Goal: Task Accomplishment & Management: Use online tool/utility

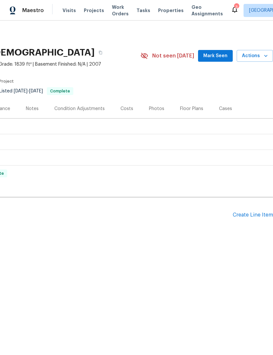
scroll to position [0, 97]
click at [254, 214] on div "Create Line Item" at bounding box center [252, 215] width 40 height 6
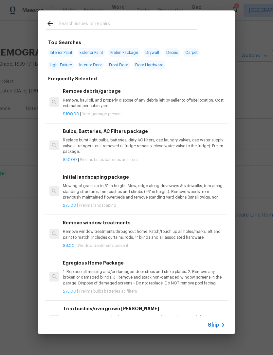
click at [177, 26] on input "text" at bounding box center [128, 25] width 139 height 10
type input "Pressure"
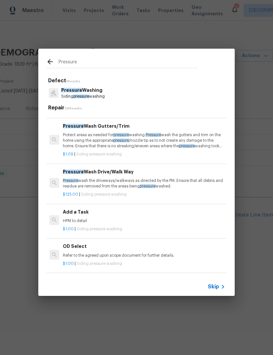
scroll to position [41, 0]
click at [203, 178] on p "Pressure wash the driveways/walkways as directed by the PM. Ensure that all deb…" at bounding box center [144, 183] width 162 height 11
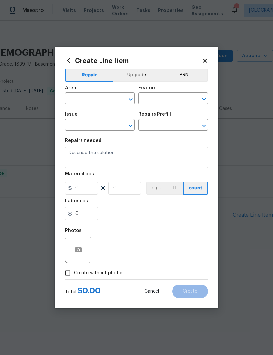
type input "Siding"
type input "Pressure Washing"
type textarea "Pressure wash the driveways/walkways as directed by the PM. Ensure that all deb…"
type input "1"
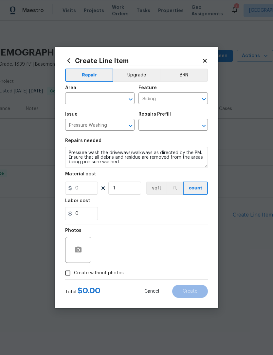
type input "Pressure Wash Drive/Walk Way $125.00"
type input "125"
click at [101, 95] on input "text" at bounding box center [90, 99] width 51 height 10
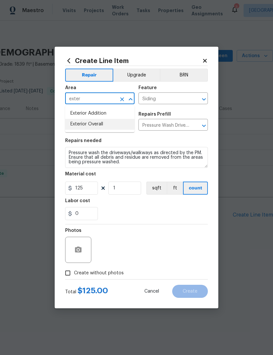
click at [126, 125] on li "Exterior Overall" at bounding box center [99, 124] width 69 height 11
type input "Exterior Overall"
click at [126, 125] on button "Clear" at bounding box center [121, 125] width 9 height 9
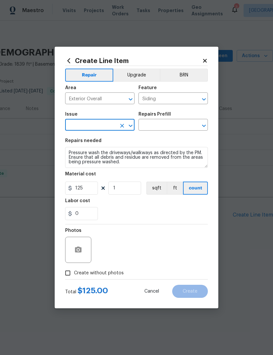
click at [113, 126] on input "text" at bounding box center [90, 126] width 51 height 10
click at [114, 161] on li "Pressure Washing" at bounding box center [99, 156] width 69 height 11
type input "Pressure Washing"
click at [178, 119] on div "Repairs Prefill" at bounding box center [172, 116] width 69 height 9
click at [175, 127] on input "text" at bounding box center [163, 126] width 51 height 10
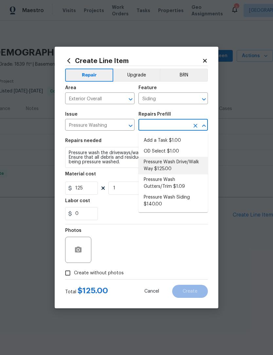
click at [194, 162] on li "Pressure Wash Drive/Walk Way $125.00" at bounding box center [172, 166] width 69 height 18
type input "Pressure Wash Drive/Walk Way $125.00"
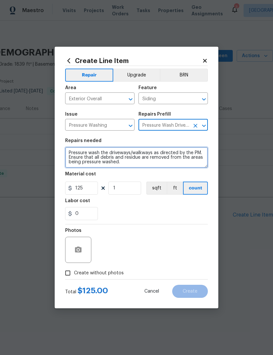
click at [197, 164] on textarea "Pressure wash the driveways/walkways as directed by the PM. Ensure that all deb…" at bounding box center [136, 157] width 143 height 21
type textarea "Pressure wash the driveways/walkways as directed by the PM. Ensure that all deb…"
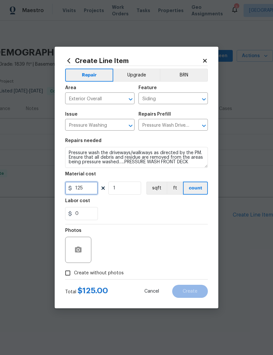
click at [88, 189] on input "125" at bounding box center [81, 188] width 33 height 13
type input "150"
click at [205, 213] on div "0" at bounding box center [136, 213] width 143 height 13
click at [82, 249] on button "button" at bounding box center [78, 250] width 16 height 16
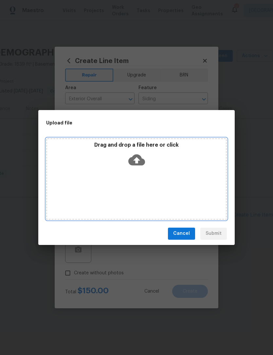
click at [191, 191] on div "Drag and drop a file here or click" at bounding box center [136, 179] width 181 height 82
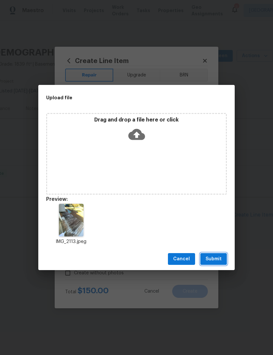
click at [220, 253] on button "Submit" at bounding box center [213, 259] width 26 height 12
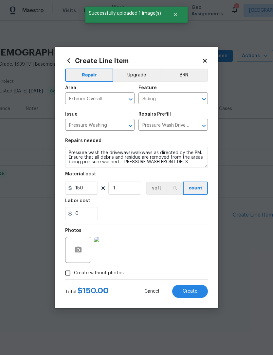
click at [196, 292] on span "Create" at bounding box center [189, 291] width 15 height 5
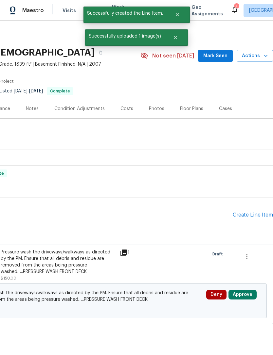
click at [256, 215] on div "Create Line Item" at bounding box center [252, 215] width 40 height 6
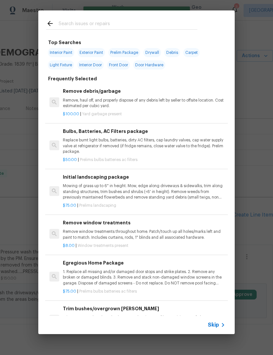
click at [197, 22] on input "text" at bounding box center [128, 25] width 139 height 10
type input "Tub"
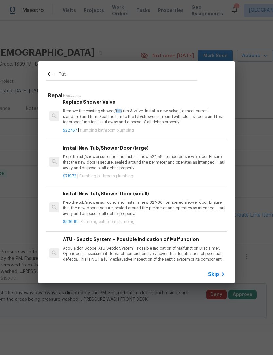
scroll to position [264, 0]
click at [199, 113] on p "Remove the existing shower/ tub trim & valve. Install a new valve (to meet curr…" at bounding box center [144, 116] width 162 height 17
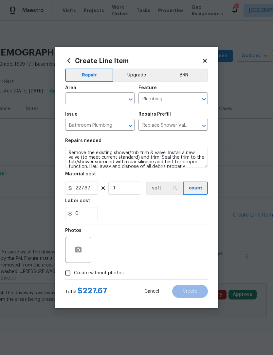
click at [103, 98] on input "text" at bounding box center [90, 99] width 51 height 10
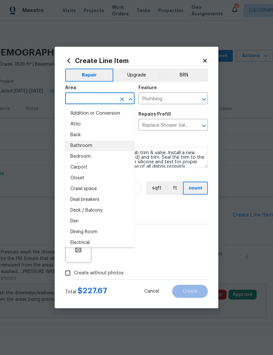
click at [124, 144] on li "Bathroom" at bounding box center [99, 146] width 69 height 11
type input "Bathroom"
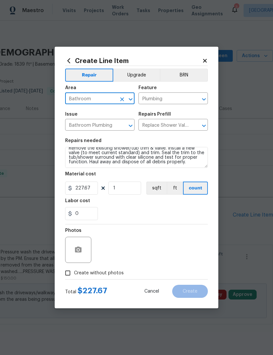
scroll to position [5, 0]
click at [194, 164] on textarea "Remove the existing shower/tub trim & valve. Install a new valve (to meet curre…" at bounding box center [136, 157] width 143 height 21
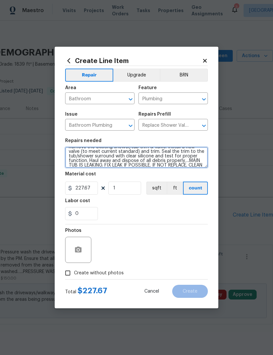
scroll to position [14, 0]
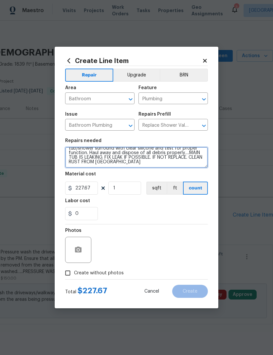
type textarea "Remove the existing shower/tub trim & valve. Install a new valve (to meet curre…"
click at [211, 166] on div "Create Line Item Repair Upgrade BRN Area Bathroom ​ Feature Plumbing ​ Issue Ba…" at bounding box center [136, 178] width 163 height 262
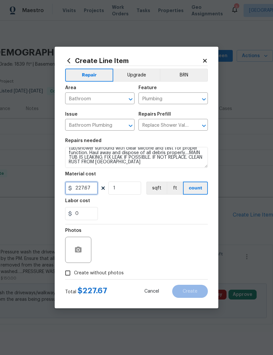
click at [90, 194] on input "227.67" at bounding box center [81, 188] width 33 height 13
type input "250"
click at [204, 214] on div "0" at bounding box center [136, 213] width 143 height 13
click at [210, 219] on div "Create Line Item Repair Upgrade BRN Area Bathroom ​ Feature Plumbing ​ Issue Ba…" at bounding box center [136, 178] width 163 height 262
click at [80, 251] on icon "button" at bounding box center [78, 250] width 7 height 6
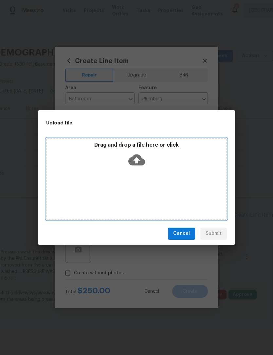
click at [203, 193] on div "Drag and drop a file here or click" at bounding box center [136, 179] width 181 height 82
click at [142, 161] on icon at bounding box center [136, 159] width 17 height 11
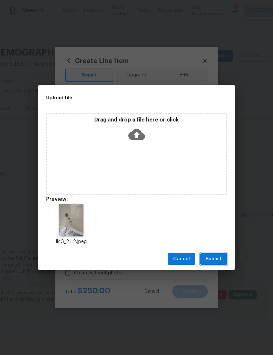
click at [221, 257] on span "Submit" at bounding box center [213, 259] width 16 height 8
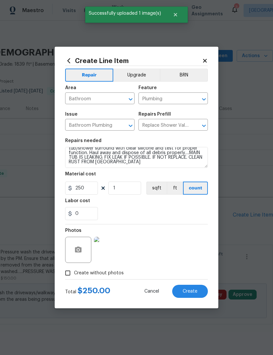
click at [200, 286] on button "Create" at bounding box center [190, 291] width 36 height 13
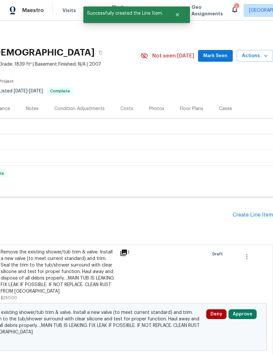
click at [255, 213] on div "Create Line Item" at bounding box center [252, 215] width 40 height 6
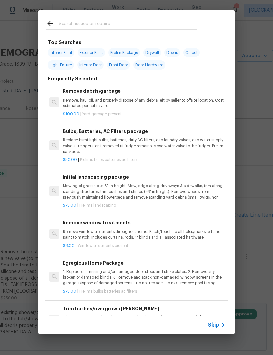
click at [194, 20] on input "text" at bounding box center [128, 25] width 139 height 10
type input "Weed"
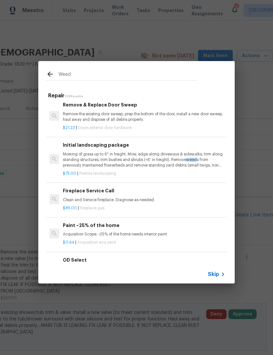
scroll to position [117, 0]
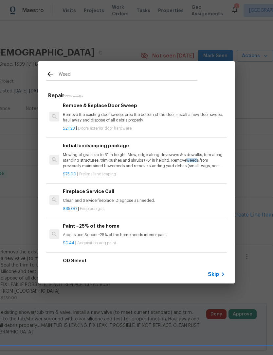
click at [180, 160] on p "Mowing of grass up to 6" in height. Mow, edge along driveways & sidewalks, trim…" at bounding box center [144, 160] width 162 height 17
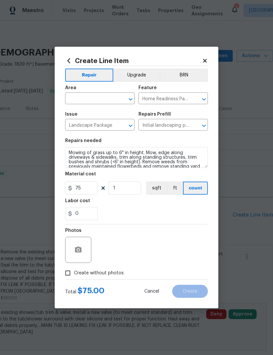
click at [106, 98] on input "text" at bounding box center [90, 99] width 51 height 10
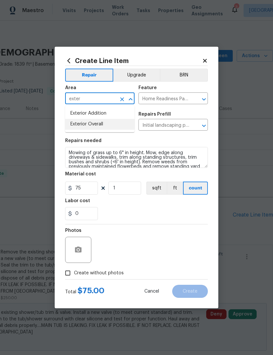
click at [129, 125] on li "Exterior Overall" at bounding box center [99, 124] width 69 height 11
type input "Exterior Overall"
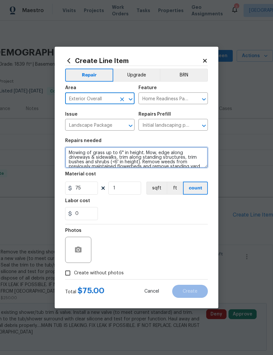
click at [198, 164] on textarea "Mowing of grass up to 6" in height. Mow, edge along driveways & sidewalks, trim…" at bounding box center [136, 157] width 143 height 21
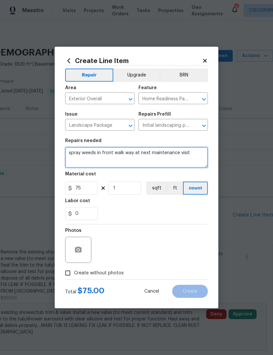
type textarea "spray weeds in front walk way at next maintenance visit"
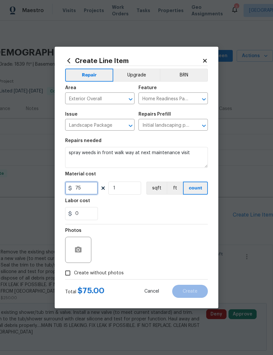
click at [89, 189] on input "75" at bounding box center [81, 188] width 33 height 13
type input "25"
click at [201, 216] on div "0" at bounding box center [136, 213] width 143 height 13
click at [78, 252] on icon "button" at bounding box center [78, 250] width 8 height 8
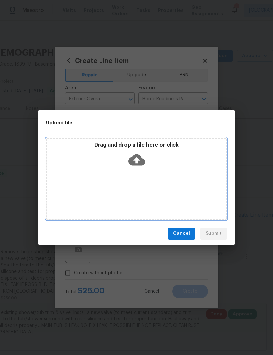
click at [201, 197] on div "Drag and drop a file here or click" at bounding box center [136, 179] width 181 height 82
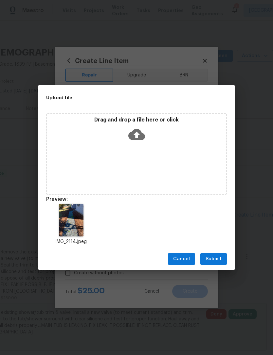
click at [220, 254] on button "Submit" at bounding box center [213, 259] width 26 height 12
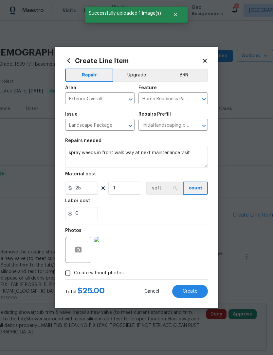
click at [197, 290] on span "Create" at bounding box center [189, 291] width 15 height 5
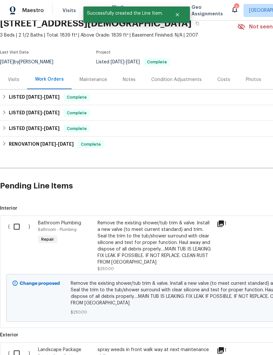
scroll to position [29, 0]
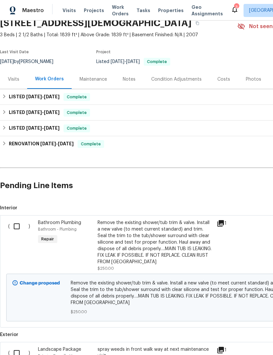
click at [20, 221] on input "checkbox" at bounding box center [19, 227] width 19 height 14
checkbox input "true"
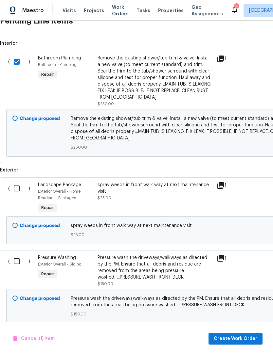
scroll to position [194, 0]
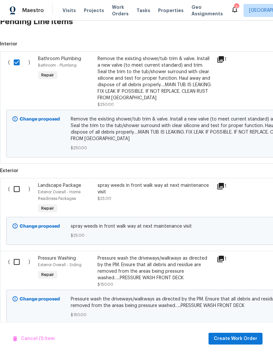
click at [22, 263] on input "checkbox" at bounding box center [19, 262] width 19 height 14
checkbox input "true"
click at [241, 338] on span "Create Work Order" at bounding box center [235, 339] width 43 height 8
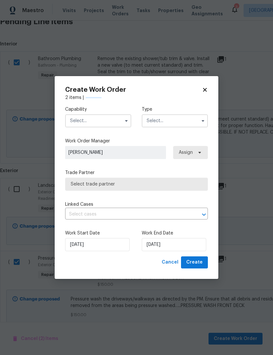
checkbox input "false"
click at [112, 112] on div "Capability" at bounding box center [98, 116] width 66 height 21
click at [114, 125] on input "text" at bounding box center [98, 120] width 66 height 13
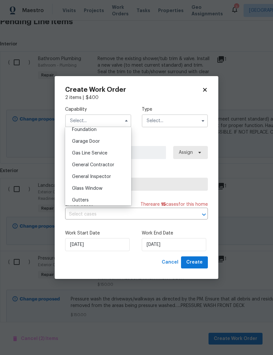
scroll to position [292, 0]
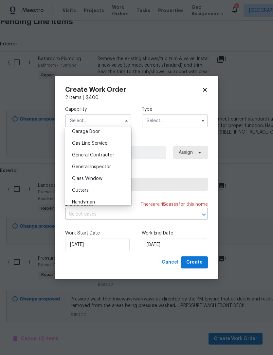
click at [119, 153] on div "General Contractor" at bounding box center [98, 155] width 63 height 12
type input "General Contractor"
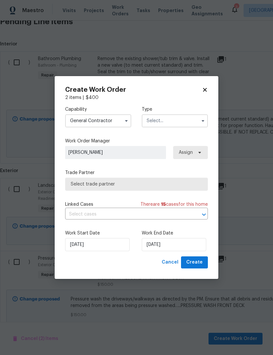
click at [179, 118] on input "text" at bounding box center [175, 120] width 66 height 13
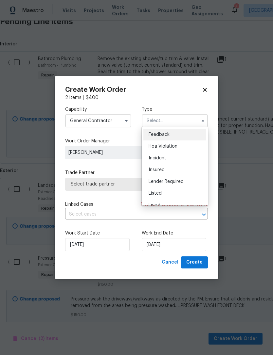
click at [192, 191] on div "Listed" at bounding box center [174, 194] width 63 height 12
type input "Listed"
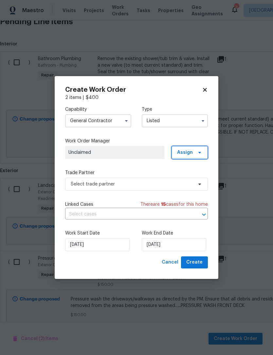
click at [197, 152] on icon at bounding box center [199, 152] width 5 height 5
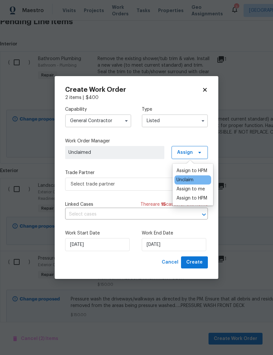
click at [200, 168] on div "Assign to HPM" at bounding box center [191, 171] width 31 height 7
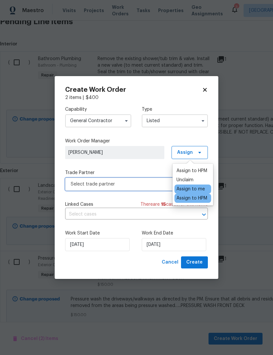
click at [153, 180] on span "Select trade partner" at bounding box center [136, 184] width 143 height 13
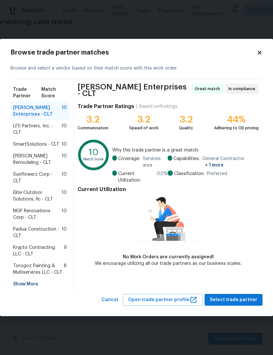
click at [54, 245] on span "Krypto Contracting LLC - CLT" at bounding box center [38, 251] width 51 height 13
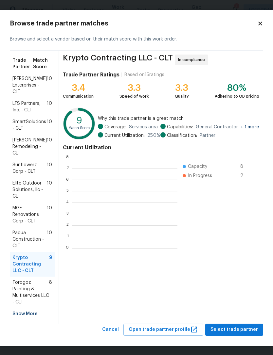
scroll to position [92, 105]
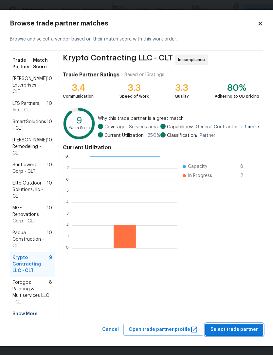
click at [237, 326] on button "Select trade partner" at bounding box center [234, 330] width 58 height 12
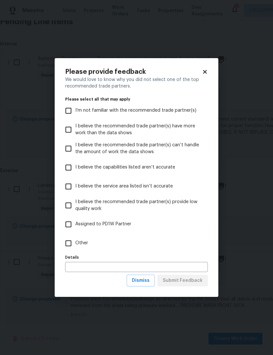
click at [71, 243] on input "Other" at bounding box center [68, 244] width 14 height 14
checkbox input "true"
click at [194, 279] on span "Submit Feedback" at bounding box center [183, 281] width 40 height 8
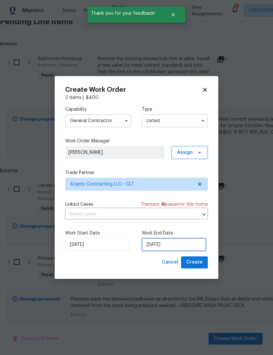
click at [194, 242] on input "[DATE]" at bounding box center [174, 244] width 64 height 13
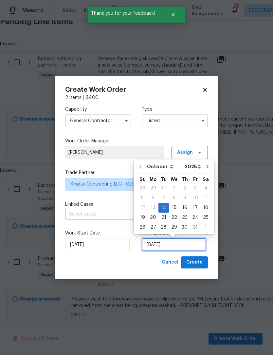
scroll to position [12, 0]
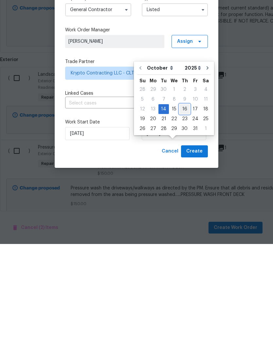
click at [185, 216] on div "16" at bounding box center [184, 220] width 10 height 9
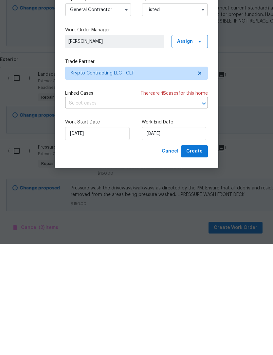
type input "[DATE]"
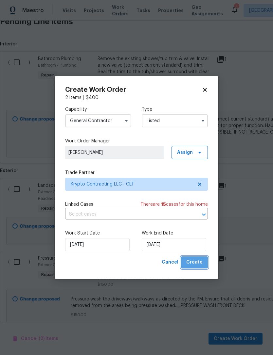
click at [200, 260] on span "Create" at bounding box center [194, 263] width 16 height 8
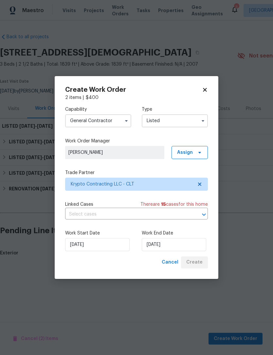
scroll to position [0, 0]
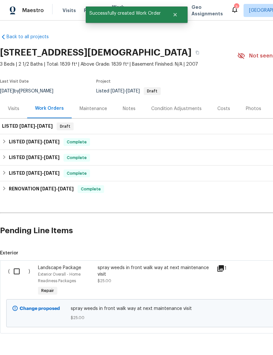
click at [98, 109] on div "Maintenance" at bounding box center [92, 109] width 27 height 7
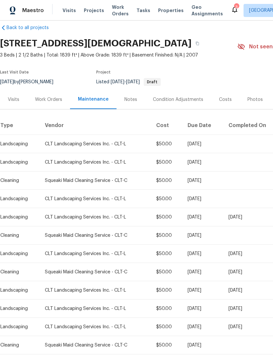
scroll to position [9, 0]
click at [55, 97] on div "Work Orders" at bounding box center [48, 99] width 27 height 7
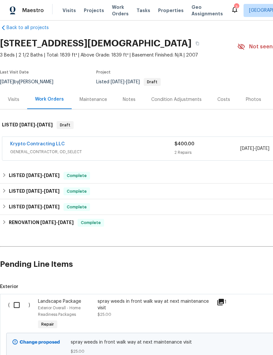
click at [19, 308] on input "checkbox" at bounding box center [19, 306] width 19 height 14
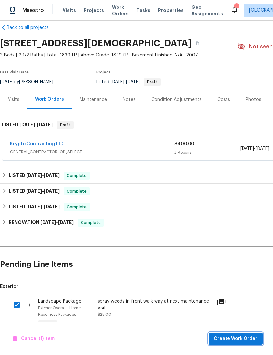
click at [239, 338] on span "Create Work Order" at bounding box center [235, 339] width 43 height 8
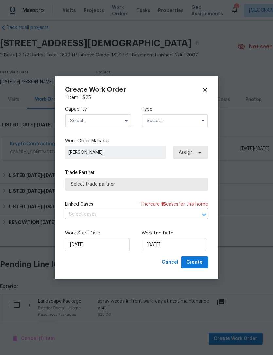
checkbox input "false"
click at [109, 121] on input "text" at bounding box center [98, 120] width 66 height 13
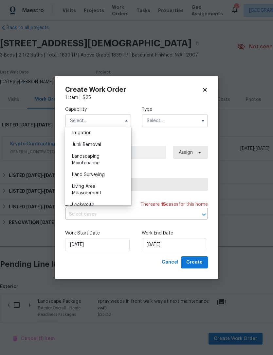
scroll to position [411, 0]
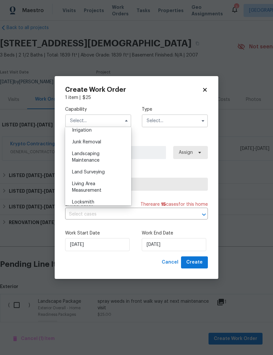
click at [114, 155] on div "Landscaping Maintenance" at bounding box center [98, 157] width 63 height 18
type input "Landscaping Maintenance"
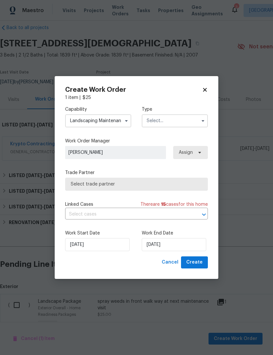
click at [176, 120] on input "text" at bounding box center [175, 120] width 66 height 13
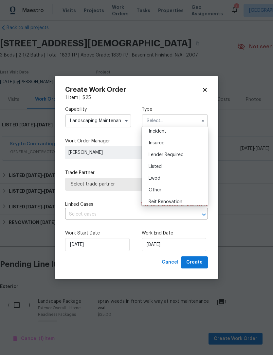
scroll to position [30, 0]
click at [182, 163] on div "Listed" at bounding box center [174, 163] width 63 height 12
type input "Listed"
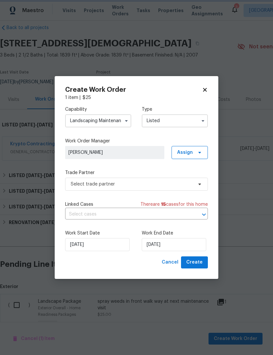
scroll to position [0, 0]
click at [201, 150] on icon at bounding box center [199, 152] width 5 height 5
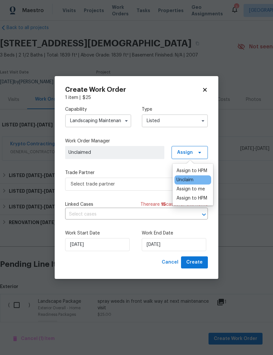
click at [199, 170] on div "Assign to HPM" at bounding box center [191, 171] width 31 height 7
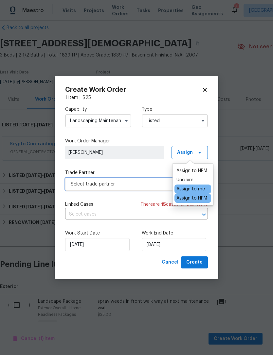
click at [148, 183] on span "Select trade partner" at bounding box center [132, 184] width 122 height 7
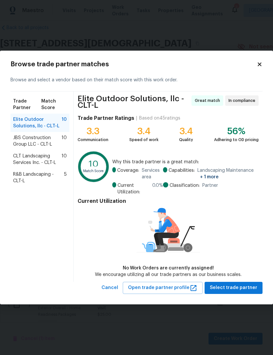
click at [58, 158] on span "CLT Landscaping Services Inc. - CLT-L" at bounding box center [37, 159] width 48 height 13
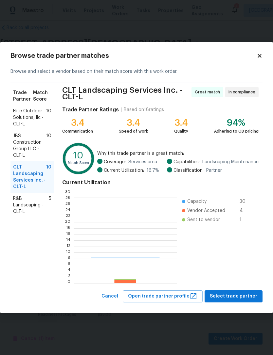
scroll to position [92, 103]
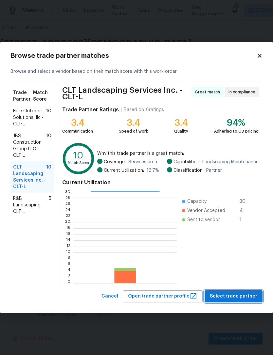
click at [243, 293] on span "Select trade partner" at bounding box center [233, 297] width 47 height 8
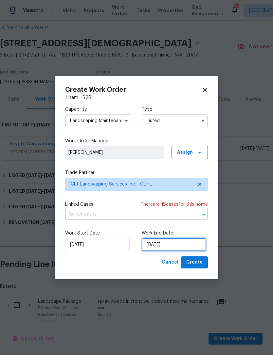
click at [195, 240] on input "[DATE]" at bounding box center [174, 244] width 64 height 13
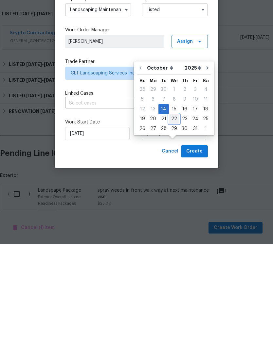
click at [176, 226] on div "22" at bounding box center [174, 230] width 10 height 9
type input "[DATE]"
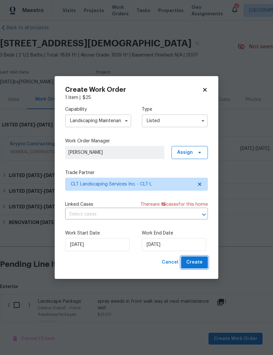
click at [203, 260] on button "Create" at bounding box center [194, 263] width 27 height 12
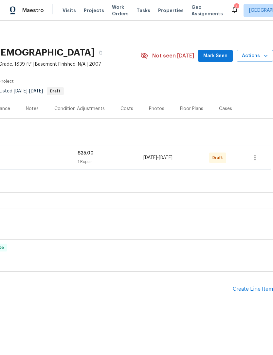
scroll to position [0, 97]
click at [257, 157] on icon "button" at bounding box center [255, 158] width 8 height 8
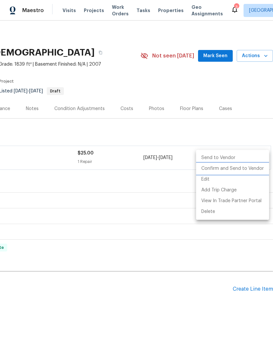
click at [243, 169] on li "Confirm and Send to Vendor" at bounding box center [232, 168] width 73 height 11
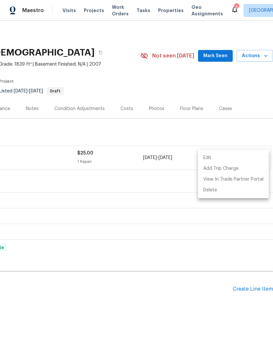
click at [164, 180] on div at bounding box center [136, 177] width 273 height 355
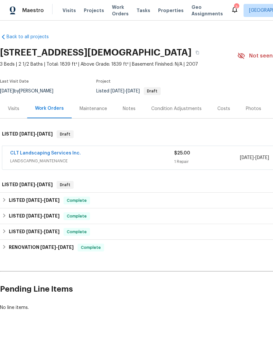
scroll to position [0, 0]
click at [198, 185] on div "LISTED [DATE] - [DATE] Draft" at bounding box center [185, 185] width 366 height 8
click at [20, 188] on h6 "LISTED [DATE] - [DATE]" at bounding box center [27, 185] width 51 height 8
click at [19, 184] on span "[DATE]" at bounding box center [27, 184] width 16 height 5
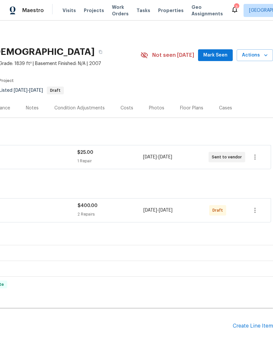
scroll to position [1, 97]
click at [258, 208] on icon "button" at bounding box center [255, 211] width 8 height 8
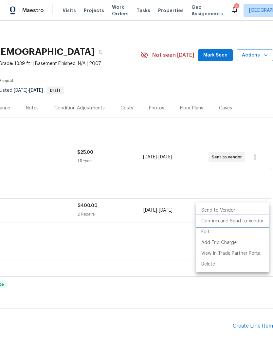
click at [248, 222] on li "Confirm and Send to Vendor" at bounding box center [232, 221] width 73 height 11
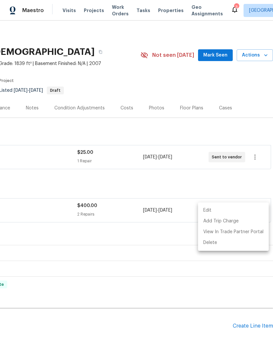
click at [244, 179] on div at bounding box center [136, 177] width 273 height 355
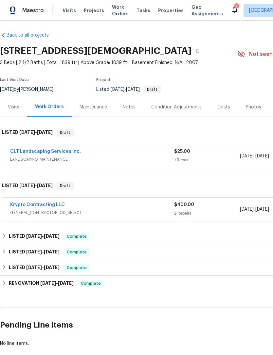
scroll to position [2, 0]
click at [19, 205] on link "Krypto Contracting LLC" at bounding box center [37, 205] width 55 height 5
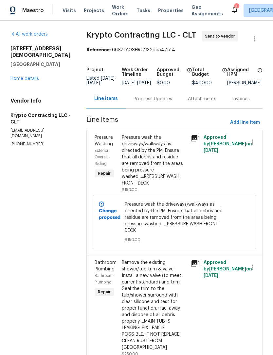
click at [161, 102] on div "Progress Updates" at bounding box center [152, 99] width 39 height 7
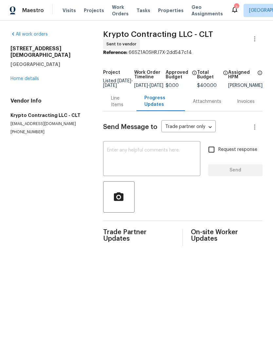
click at [178, 156] on textarea at bounding box center [151, 159] width 89 height 23
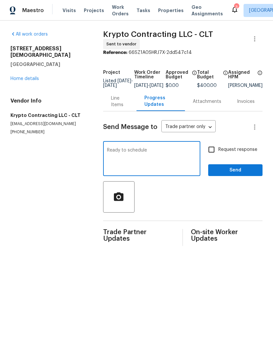
type textarea "Ready to schedule"
click at [216, 154] on input "Request response" at bounding box center [211, 150] width 14 height 14
checkbox input "true"
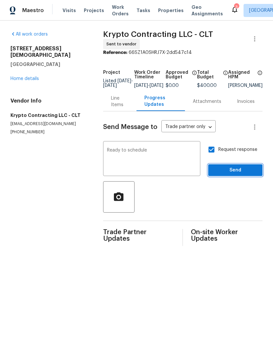
click at [229, 172] on span "Send" at bounding box center [235, 170] width 44 height 8
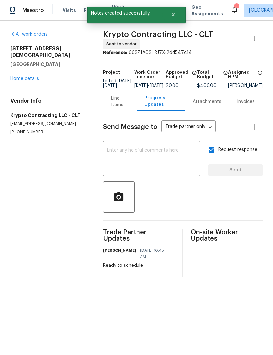
click at [32, 80] on link "Home details" at bounding box center [24, 79] width 28 height 5
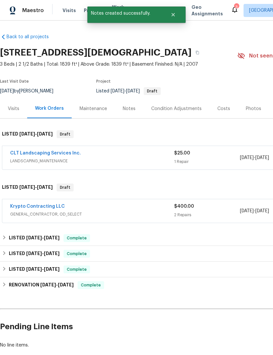
click at [61, 153] on link "CLT Landscaping Services Inc." at bounding box center [45, 153] width 71 height 5
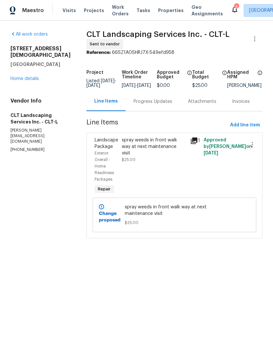
click at [156, 105] on div "Progress Updates" at bounding box center [152, 101] width 39 height 7
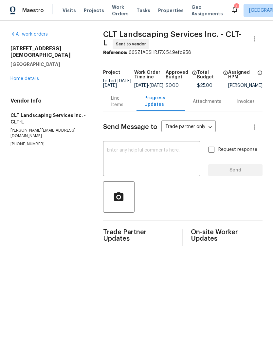
click at [168, 163] on textarea at bounding box center [151, 159] width 89 height 23
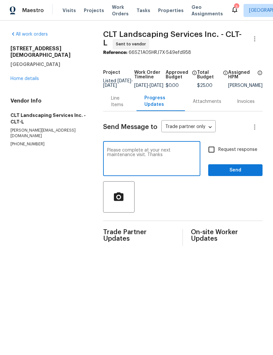
type textarea "Please complete at your next maintenance visit. Thanks"
click at [215, 153] on input "Request response" at bounding box center [211, 150] width 14 height 14
checkbox input "true"
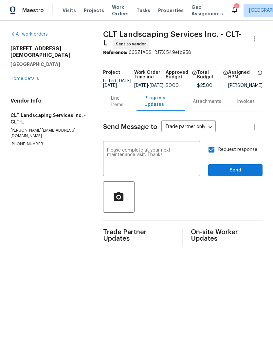
click at [232, 174] on span "Send" at bounding box center [235, 170] width 44 height 8
